Goal: Find specific page/section: Find specific page/section

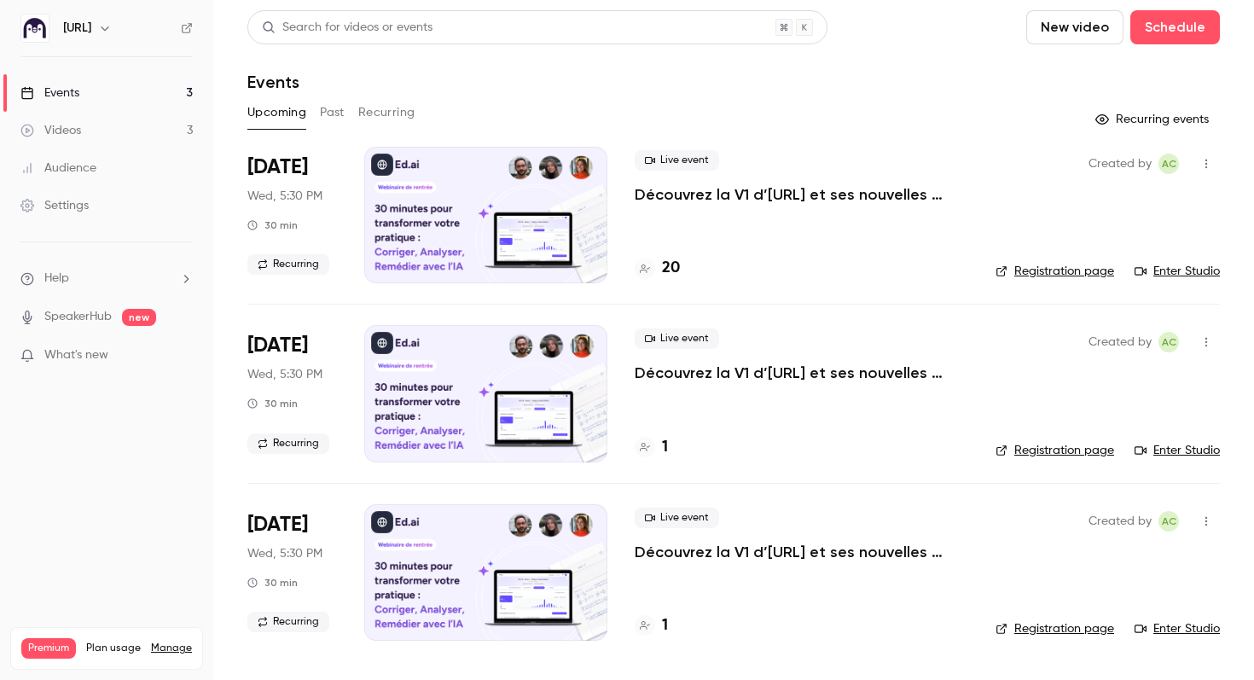
click at [677, 264] on h4 "20" at bounding box center [671, 268] width 18 height 23
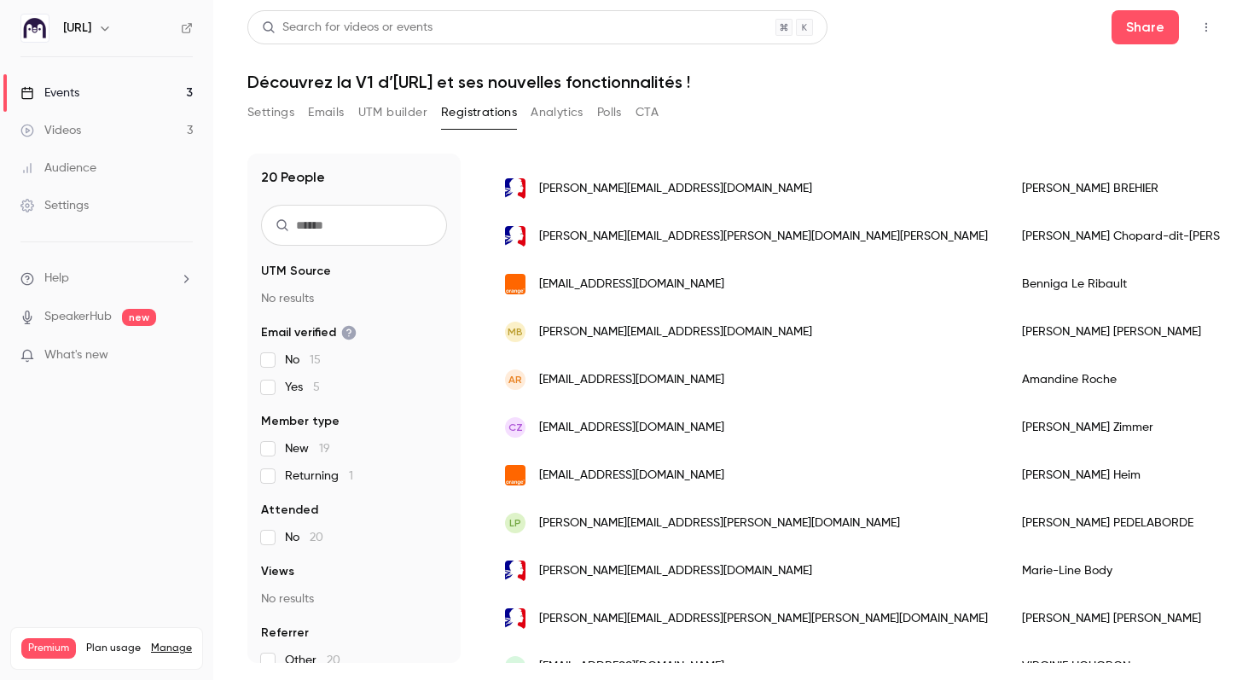
scroll to position [602, 0]
